Goal: Information Seeking & Learning: Check status

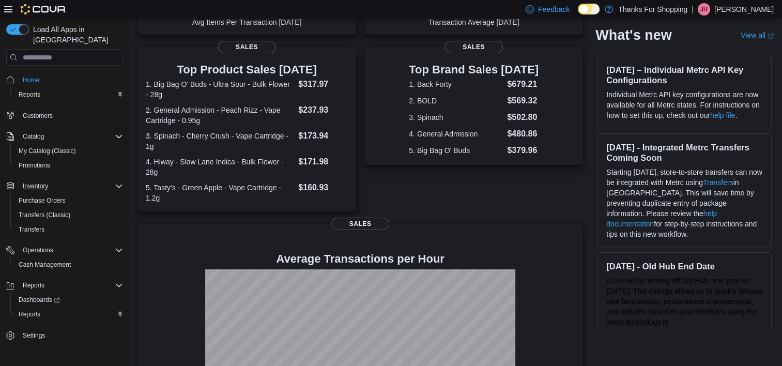
scroll to position [265, 0]
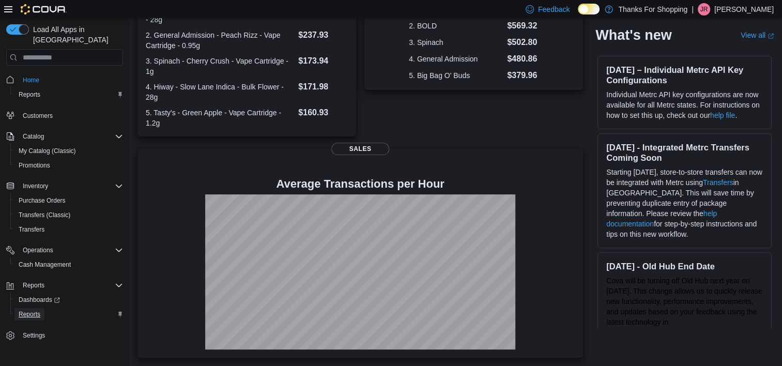
click at [36, 310] on span "Reports" at bounding box center [30, 314] width 22 height 8
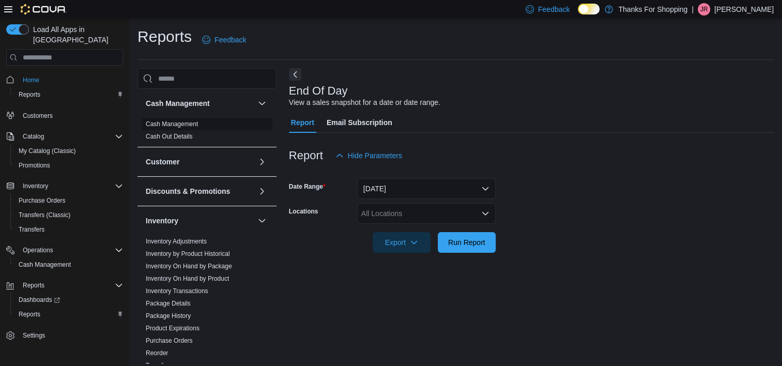
click at [185, 122] on link "Cash Management" at bounding box center [172, 123] width 52 height 7
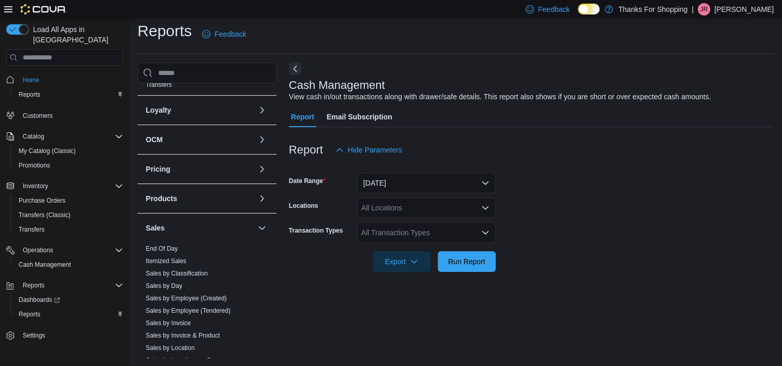
scroll to position [376, 0]
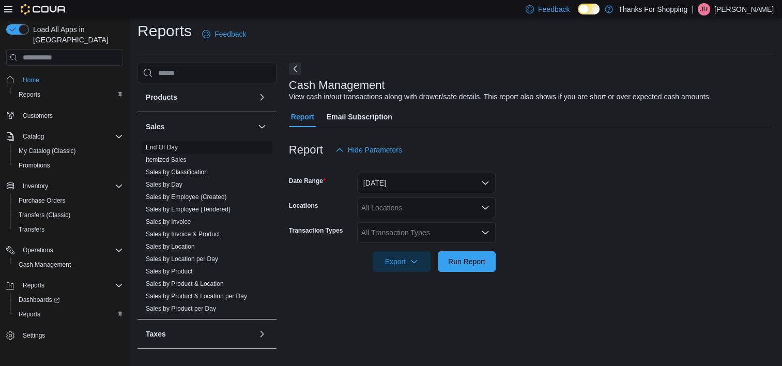
click at [169, 145] on link "End Of Day" at bounding box center [162, 147] width 32 height 7
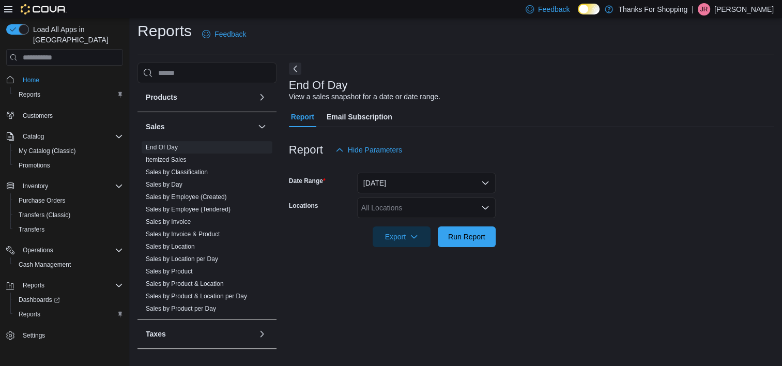
click at [449, 209] on div "All Locations" at bounding box center [426, 208] width 139 height 21
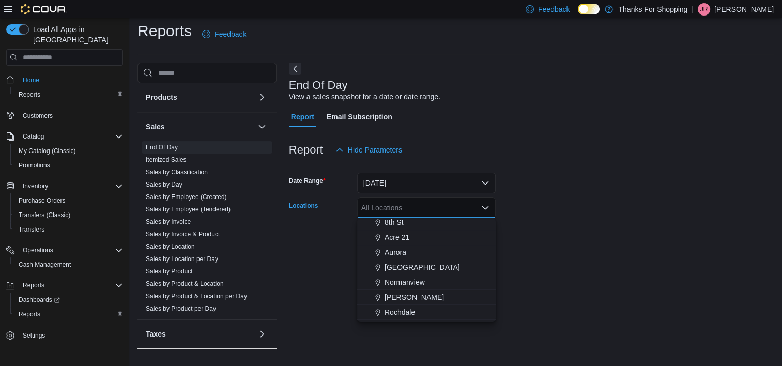
scroll to position [155, 0]
click at [417, 277] on span "Normanview" at bounding box center [405, 280] width 40 height 10
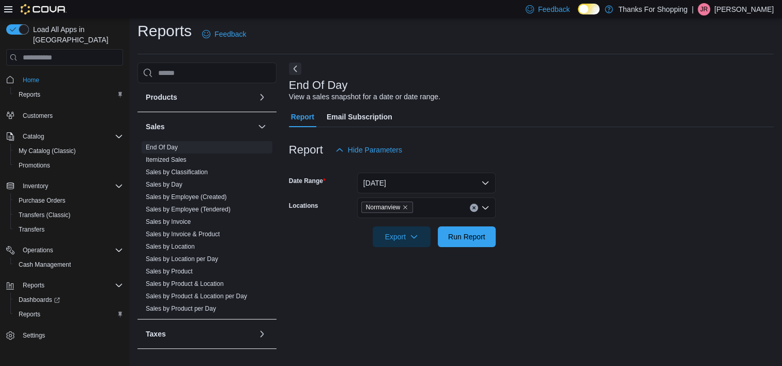
click at [684, 227] on form "Date Range Today Locations Normanview Export Run Report" at bounding box center [531, 203] width 485 height 87
